Goal: Navigation & Orientation: Find specific page/section

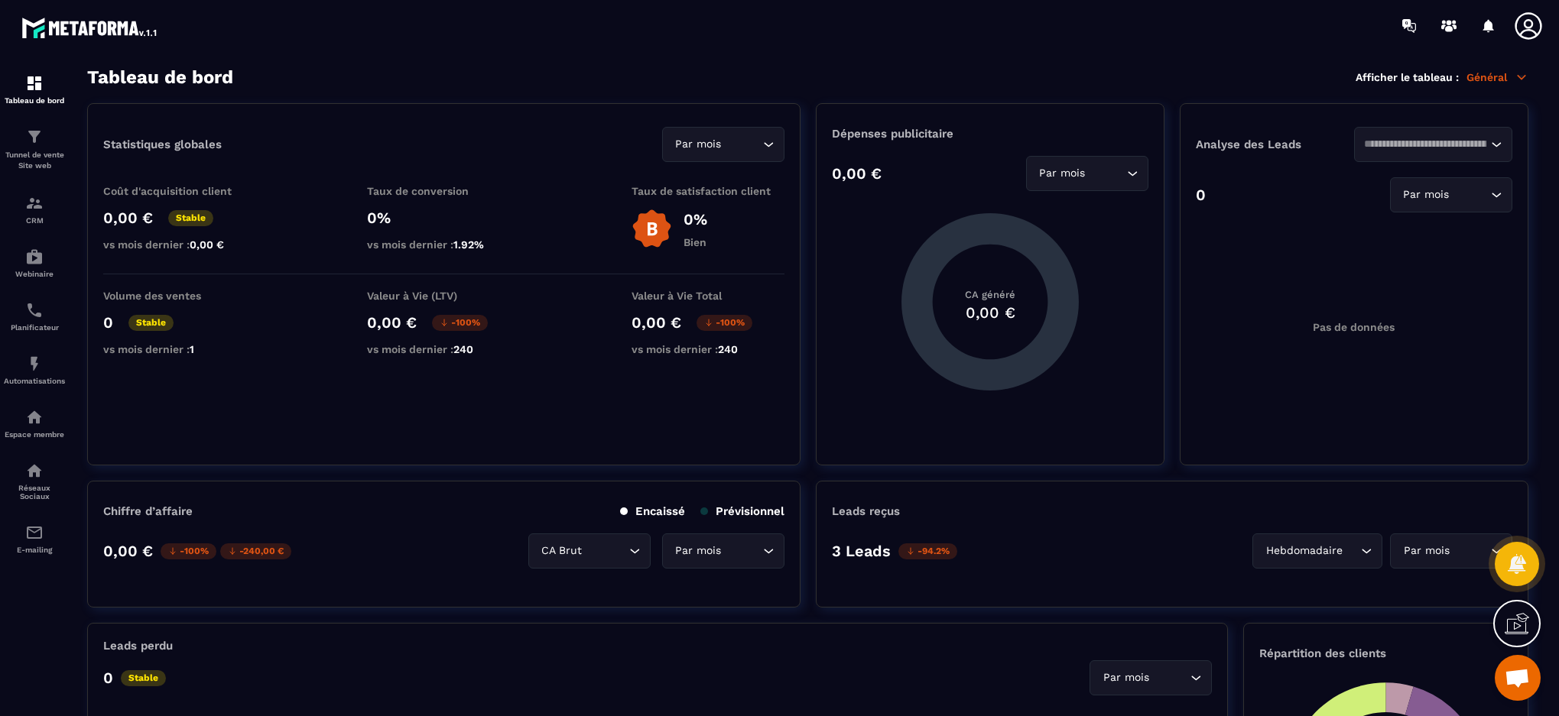
drag, startPoint x: 801, startPoint y: 343, endPoint x: 805, endPoint y: 48, distance: 295.2
click at [805, 48] on div at bounding box center [869, 25] width 1379 height 51
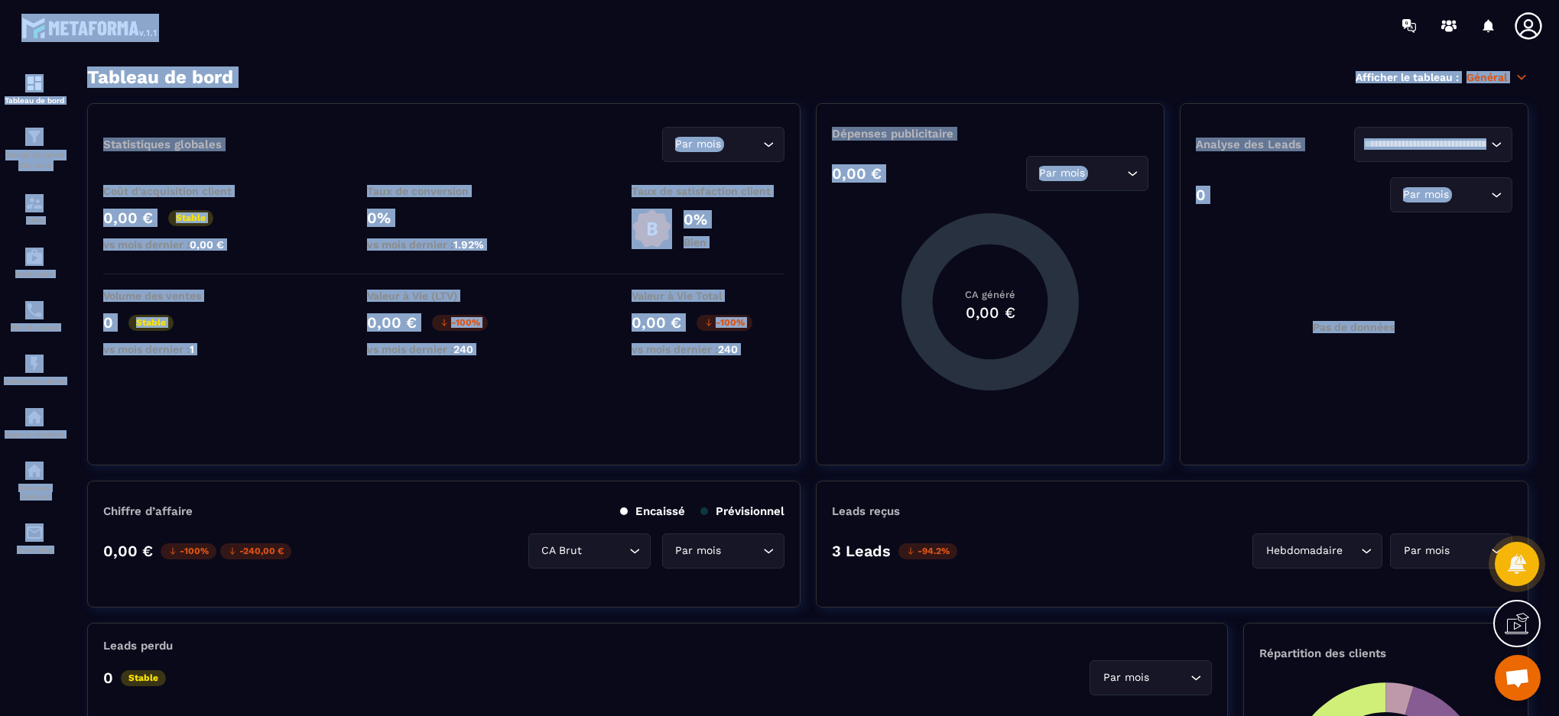
drag, startPoint x: 14, startPoint y: 9, endPoint x: 1587, endPoint y: 343, distance: 1607.8
click at [1558, 343] on html "Tableau de bord Tunnel de vente Site web CRM Webinaire Planificateur Automatisa…" at bounding box center [779, 358] width 1559 height 716
click at [1546, 162] on section "Tableau de bord Tunnel de vente Site web CRM Webinaire Planificateur Automatisa…" at bounding box center [779, 391] width 1559 height 681
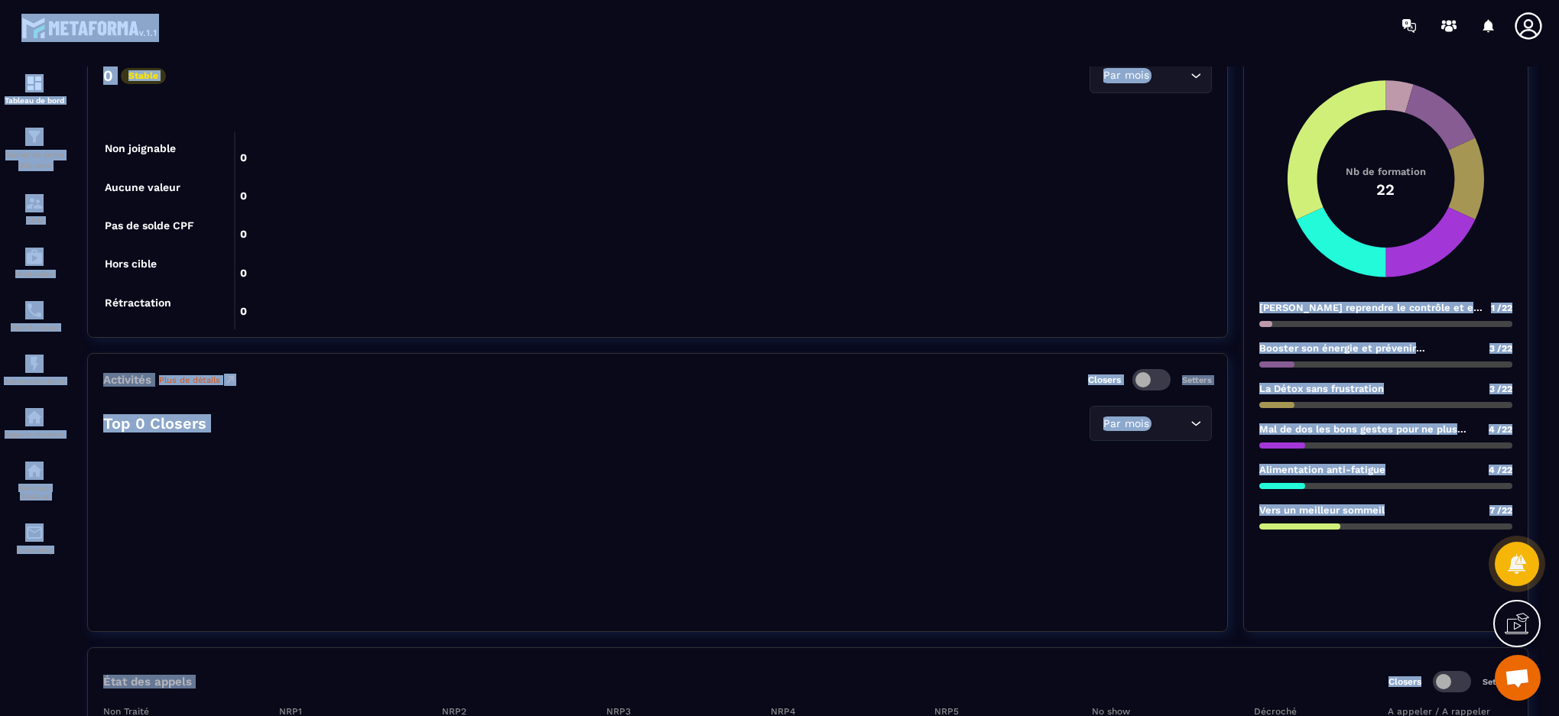
scroll to position [612, 0]
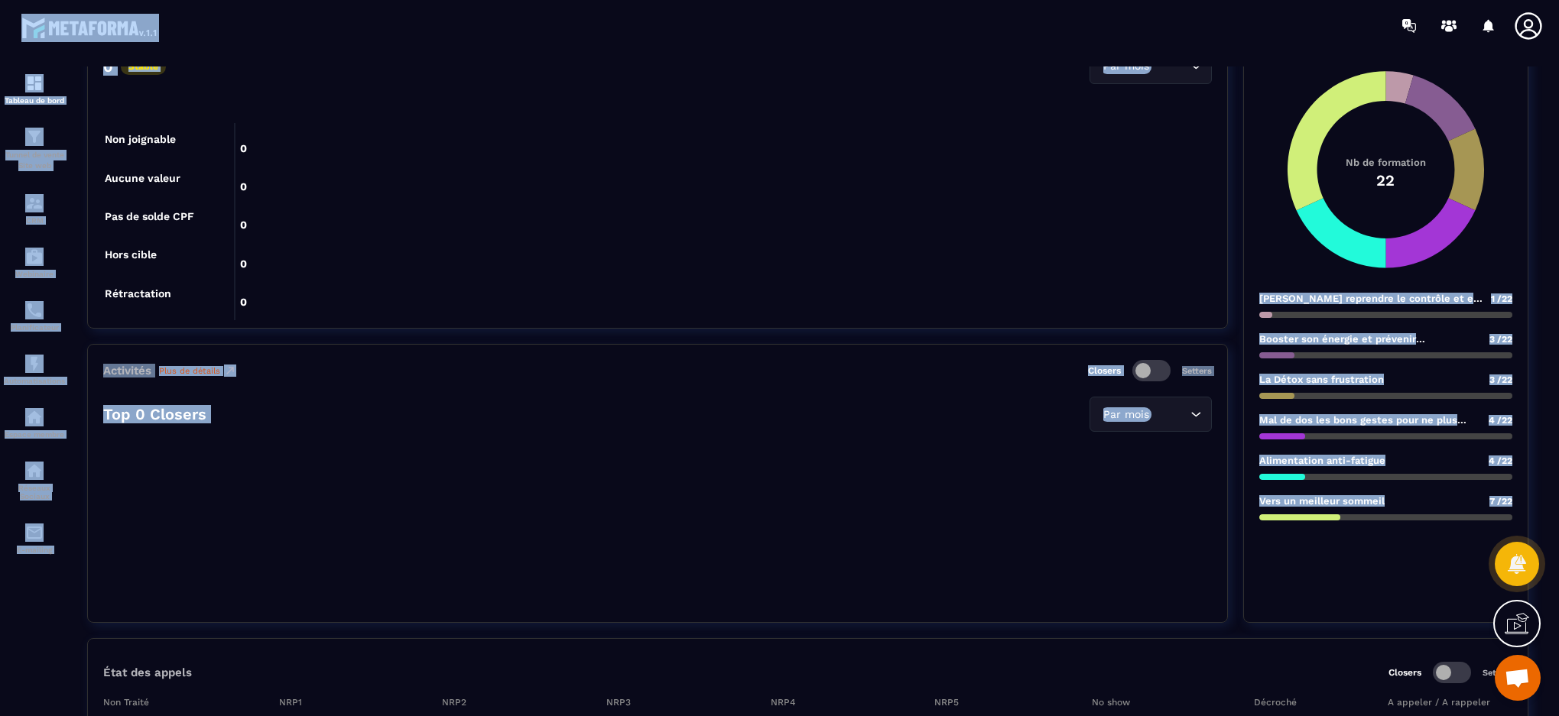
drag, startPoint x: 8, startPoint y: 9, endPoint x: 1411, endPoint y: 560, distance: 1507.5
click at [1411, 560] on main "Tableau de bord Tunnel de vente Site web CRM Webinaire Planificateur Automatisa…" at bounding box center [779, 358] width 1559 height 716
click at [1237, 436] on section "Leads perdu 0 Stable Par mois Loading... 0 0 0 0 0 0 0 0 0 0 0 0 0 0 0 0 0 Non …" at bounding box center [807, 317] width 1441 height 612
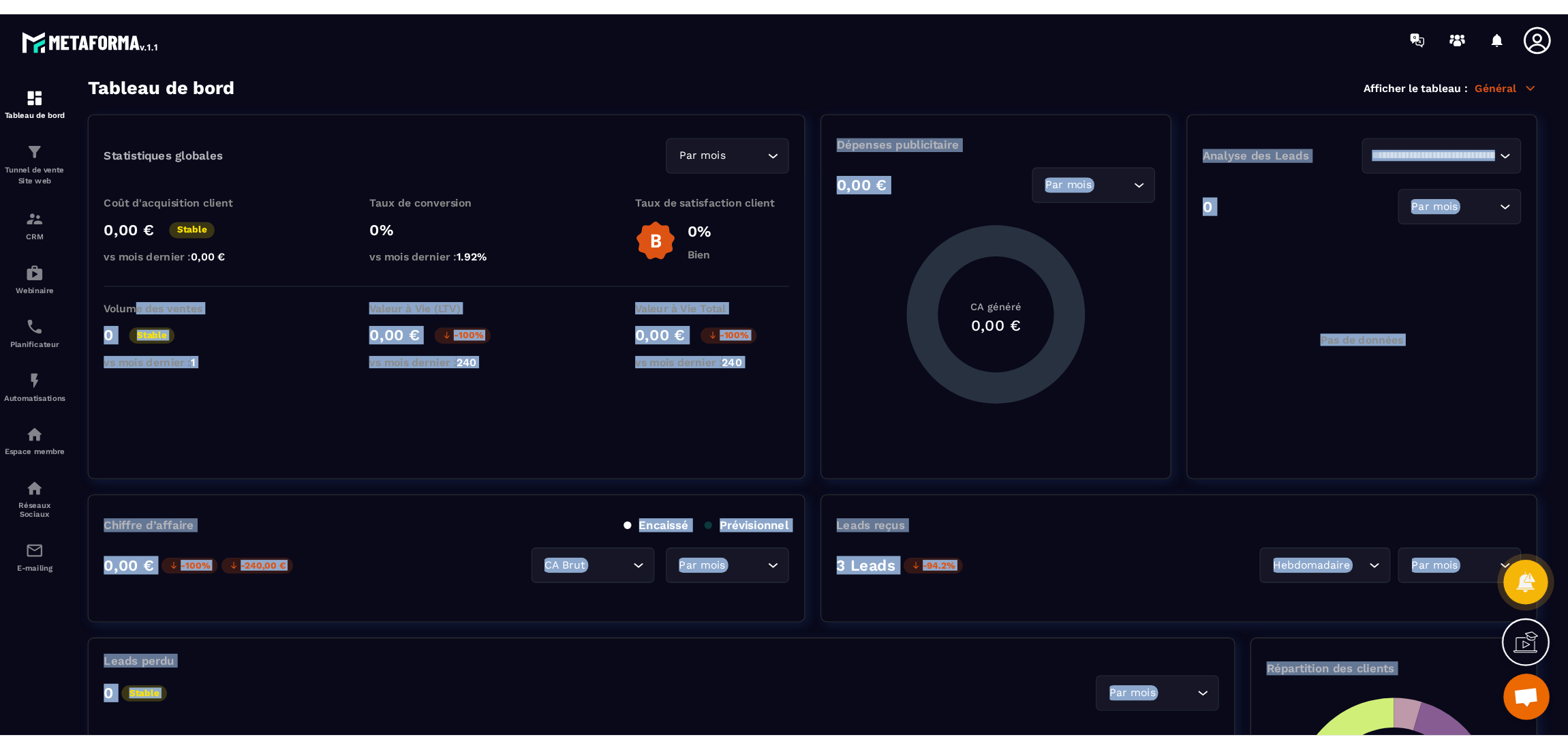
scroll to position [0, 0]
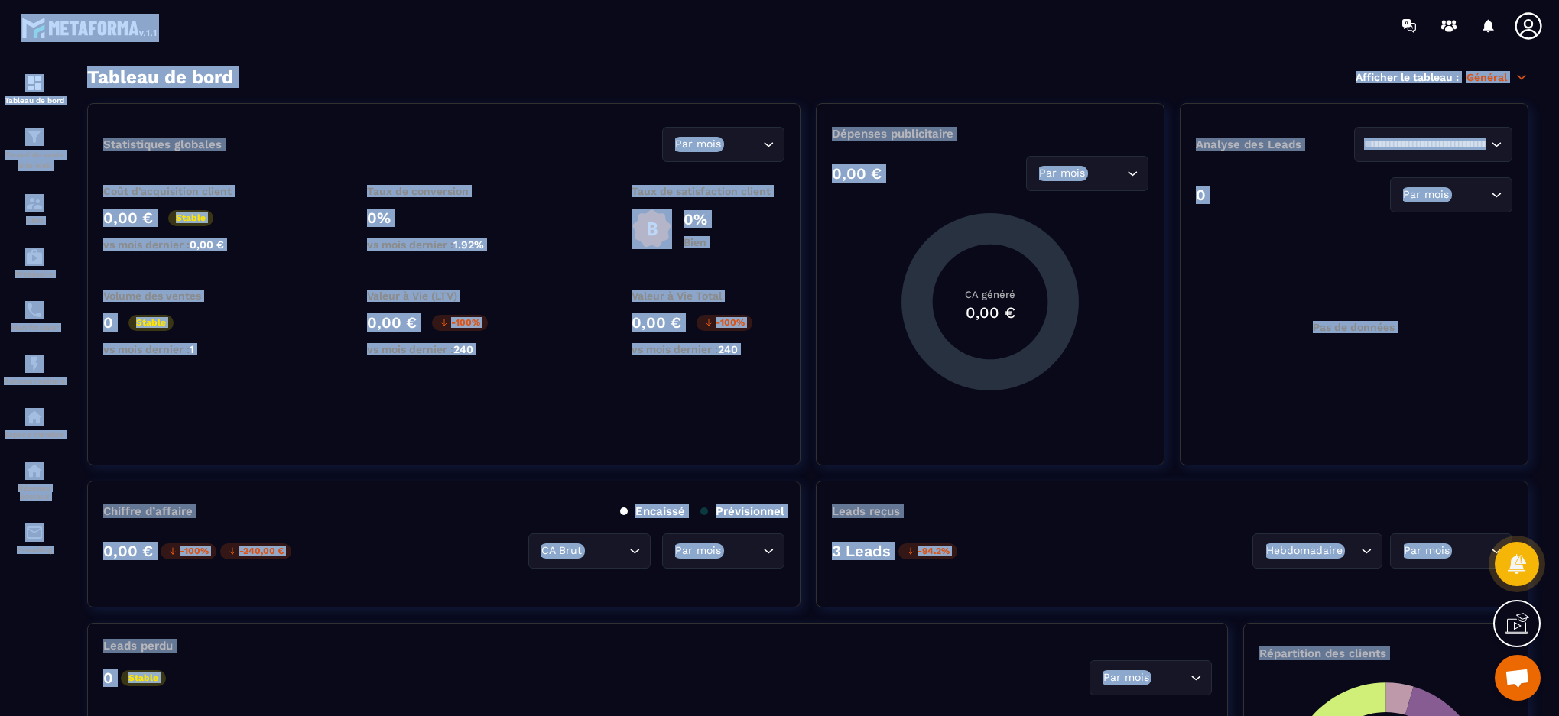
drag, startPoint x: 1451, startPoint y: 682, endPoint x: 99, endPoint y: 48, distance: 1493.8
click at [99, 48] on main "Tableau de bord Tunnel de vente Site web CRM Webinaire Planificateur Automatisa…" at bounding box center [779, 358] width 1559 height 716
click at [675, 78] on div "Tableau de bord Afficher le tableau : Général" at bounding box center [807, 77] width 1441 height 21
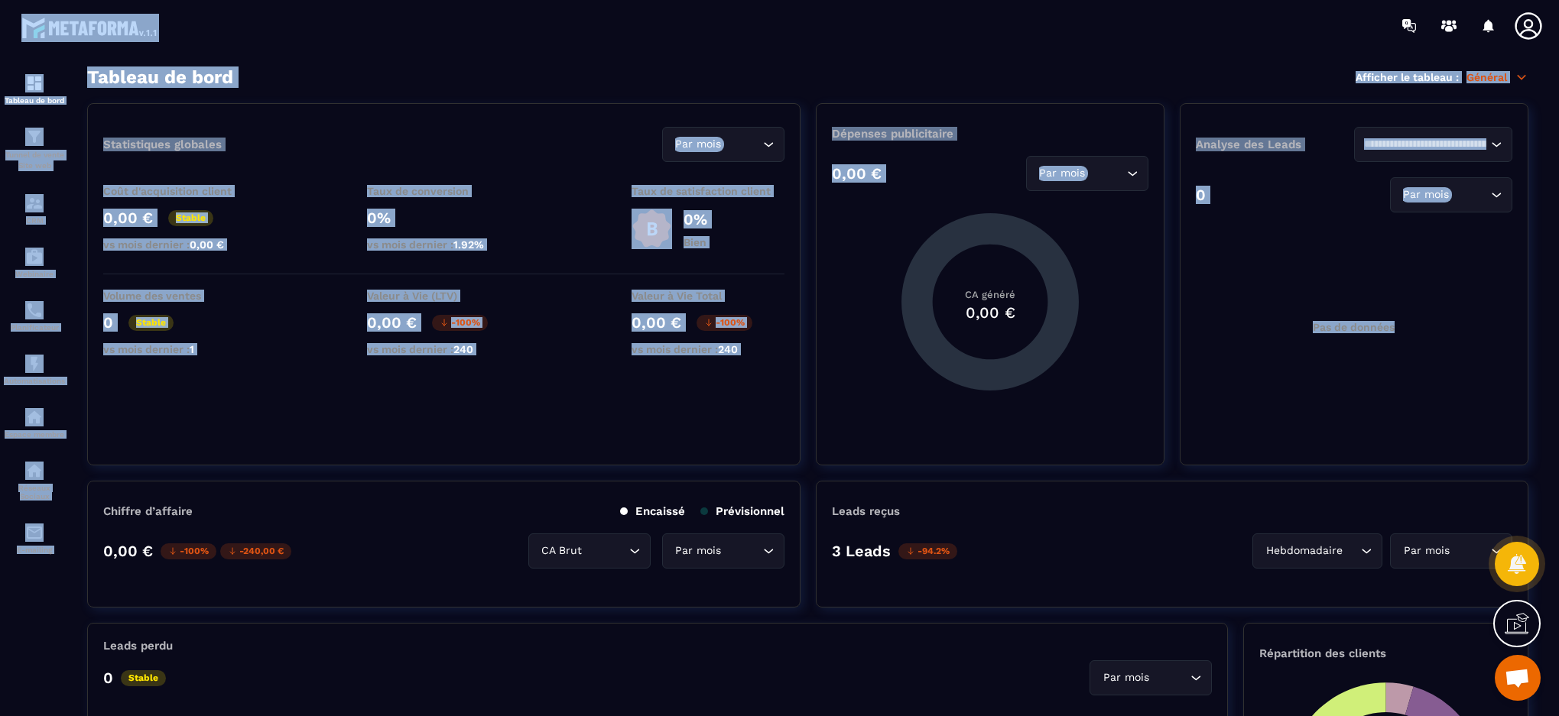
drag, startPoint x: 5, startPoint y: 6, endPoint x: 1534, endPoint y: 333, distance: 1563.9
click at [1534, 333] on main "Tableau de bord Tunnel de vente Site web CRM Webinaire Planificateur Automatisa…" at bounding box center [779, 358] width 1559 height 716
click at [291, 79] on div "Tableau de bord Afficher le tableau : Général" at bounding box center [807, 77] width 1441 height 21
click at [223, 85] on h3 "Tableau de bord" at bounding box center [160, 77] width 146 height 21
